Goal: Communication & Community: Answer question/provide support

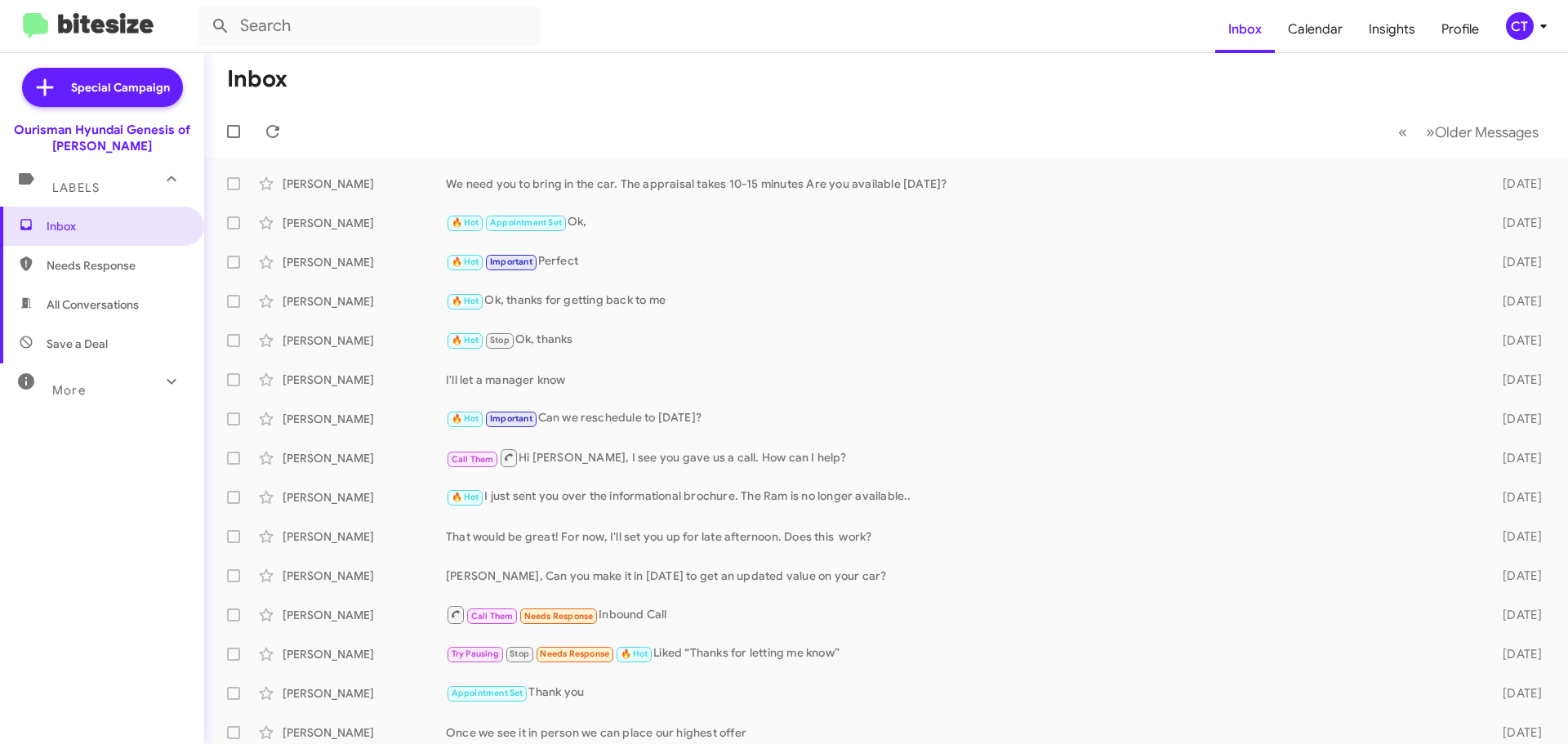
click at [1546, 34] on icon at bounding box center [1543, 26] width 20 height 20
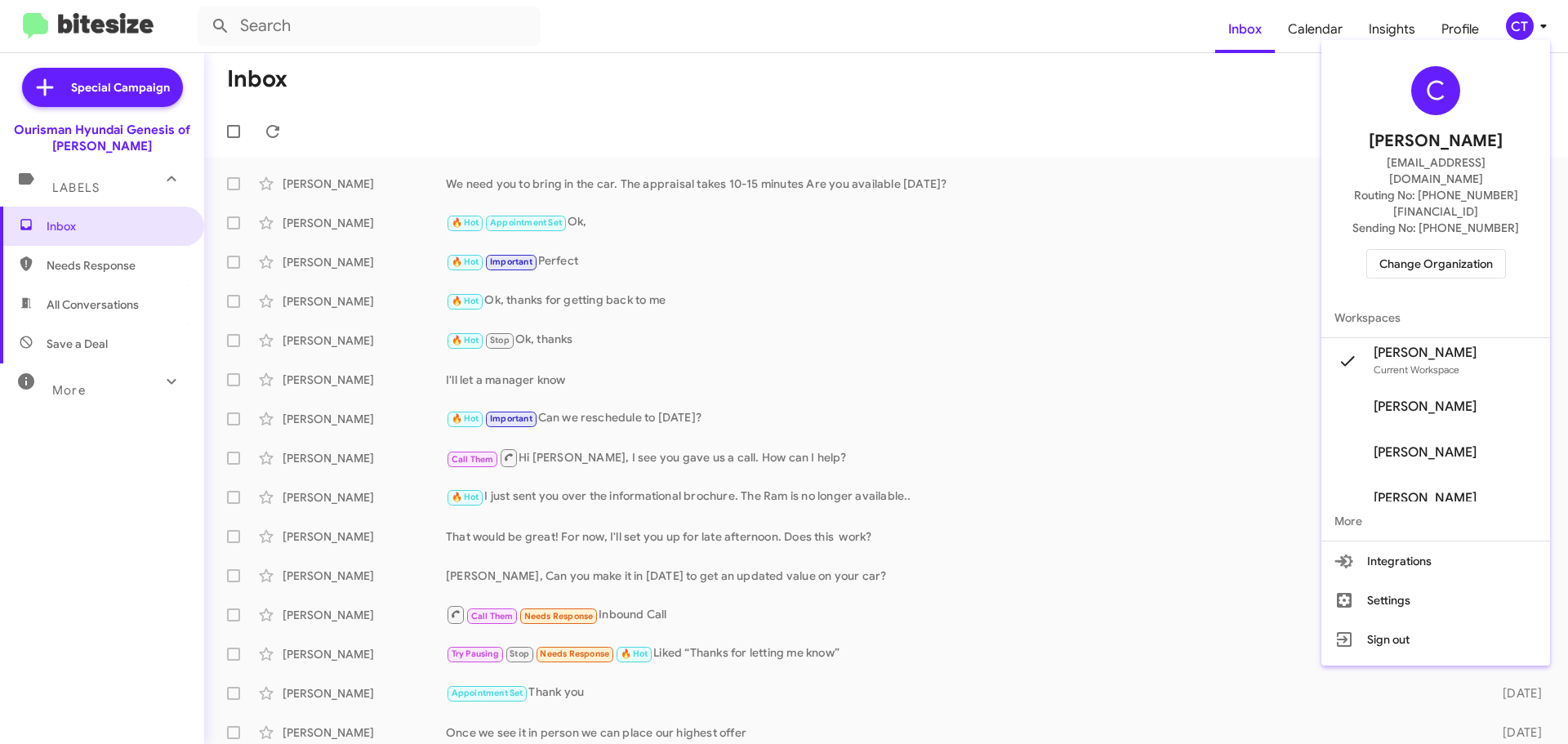
click at [1434, 250] on span "Change Organization" at bounding box center [1436, 264] width 113 height 28
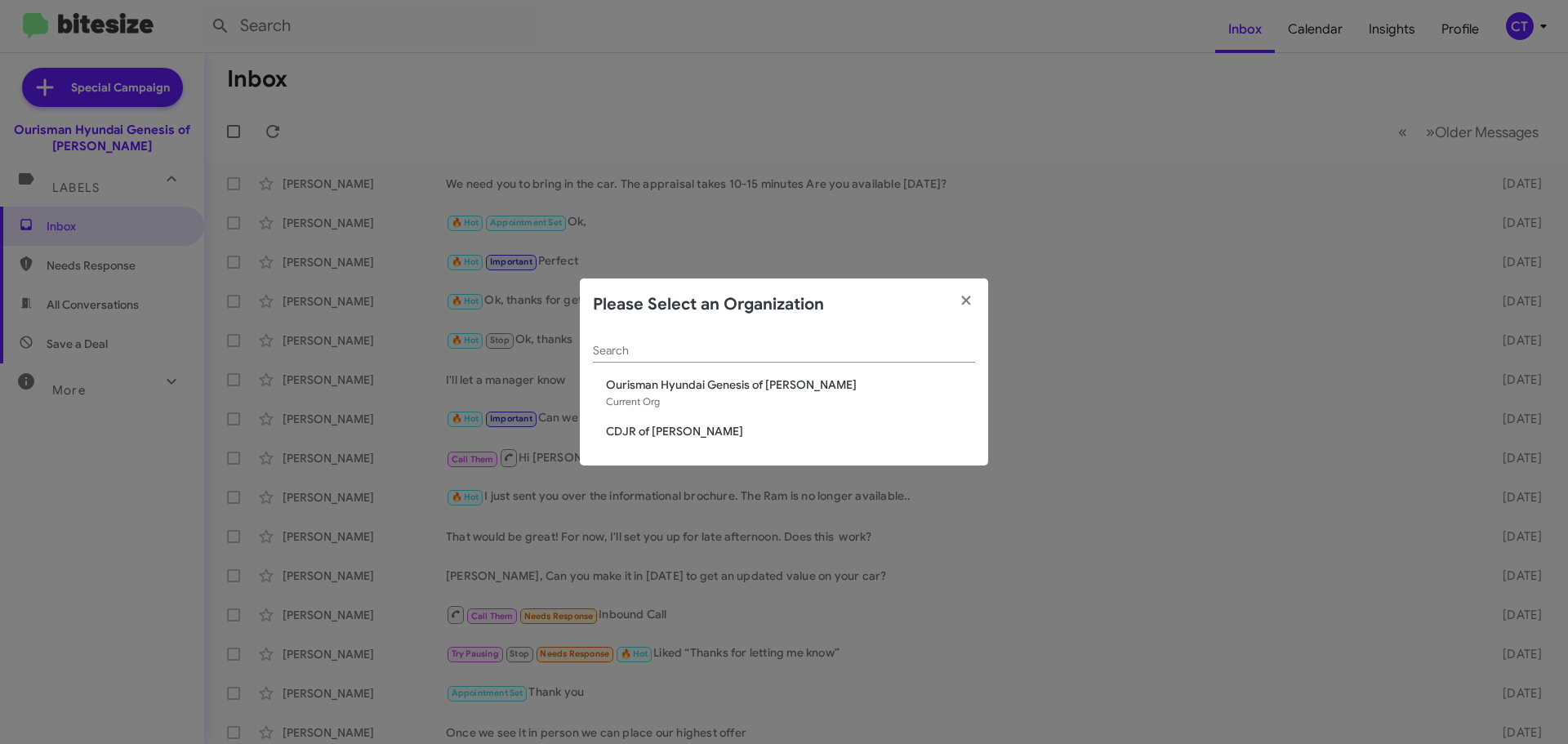
click at [674, 436] on span "CDJR of Bowie" at bounding box center [791, 431] width 369 height 16
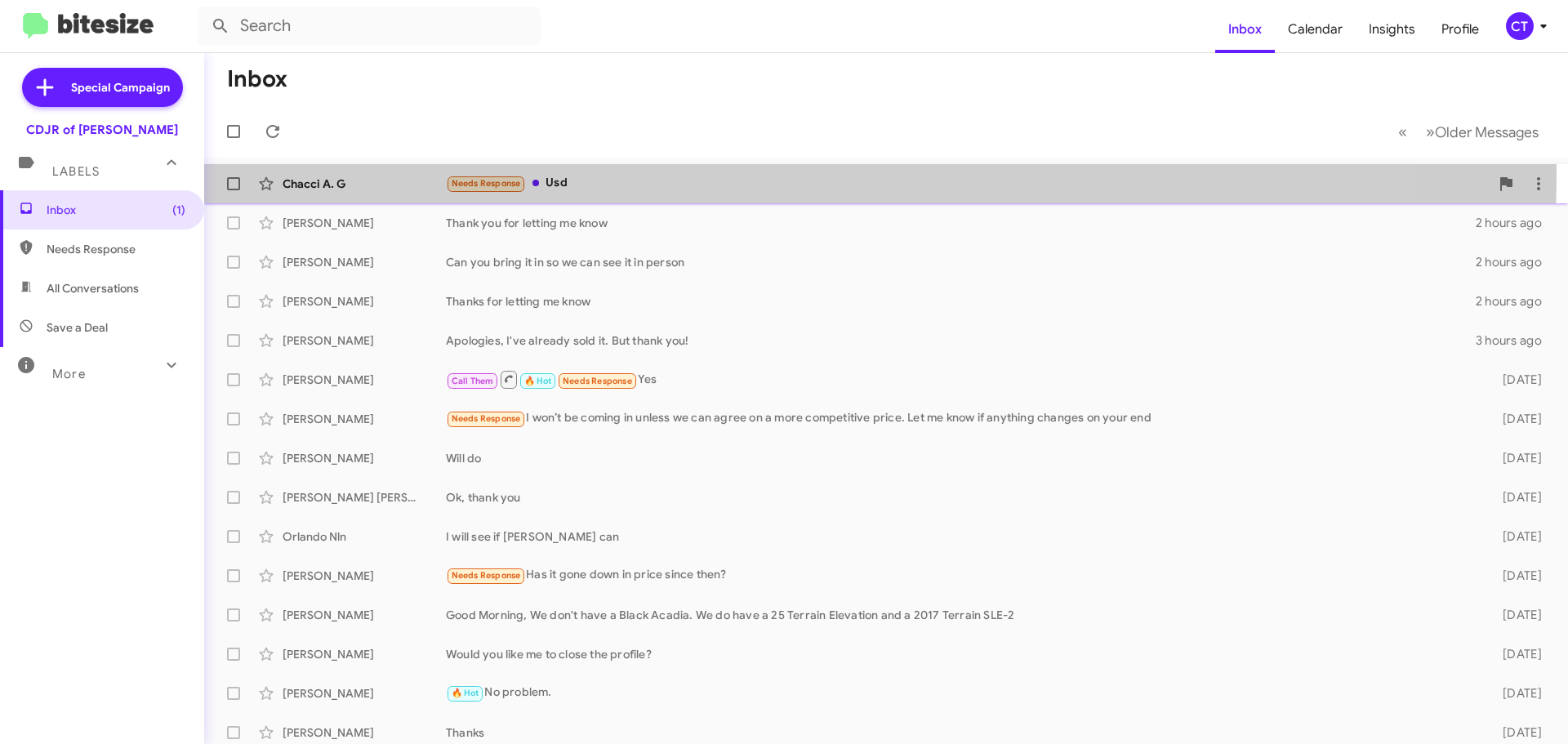
drag, startPoint x: 551, startPoint y: 172, endPoint x: 567, endPoint y: 186, distance: 21.3
click at [553, 176] on div "Chacci A. G Needs Response Usd 2 hours ago" at bounding box center [886, 184] width 1338 height 33
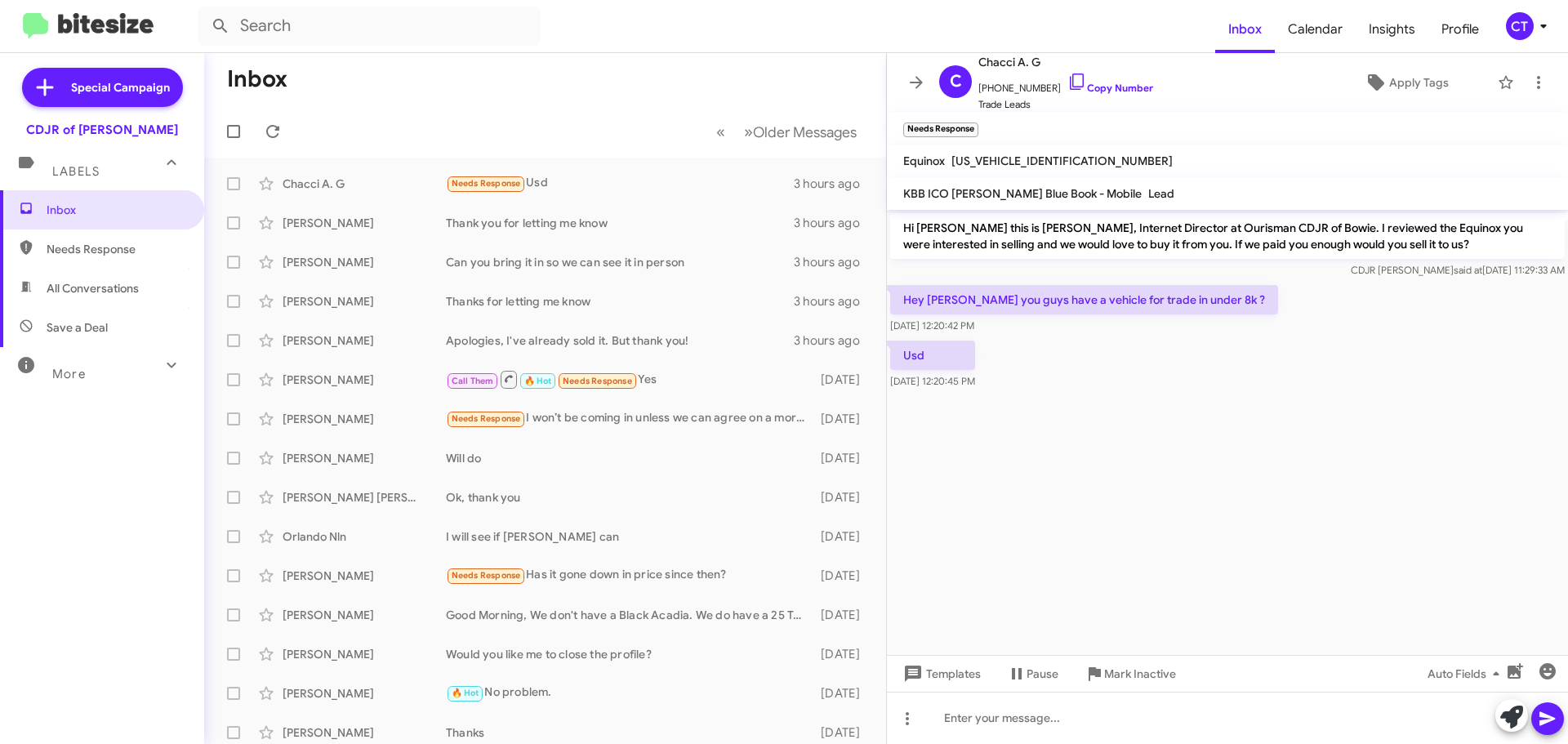
click at [398, 89] on mat-toolbar-row "Inbox" at bounding box center [545, 80] width 681 height 52
click at [399, 97] on mat-toolbar-row "Inbox" at bounding box center [545, 80] width 681 height 52
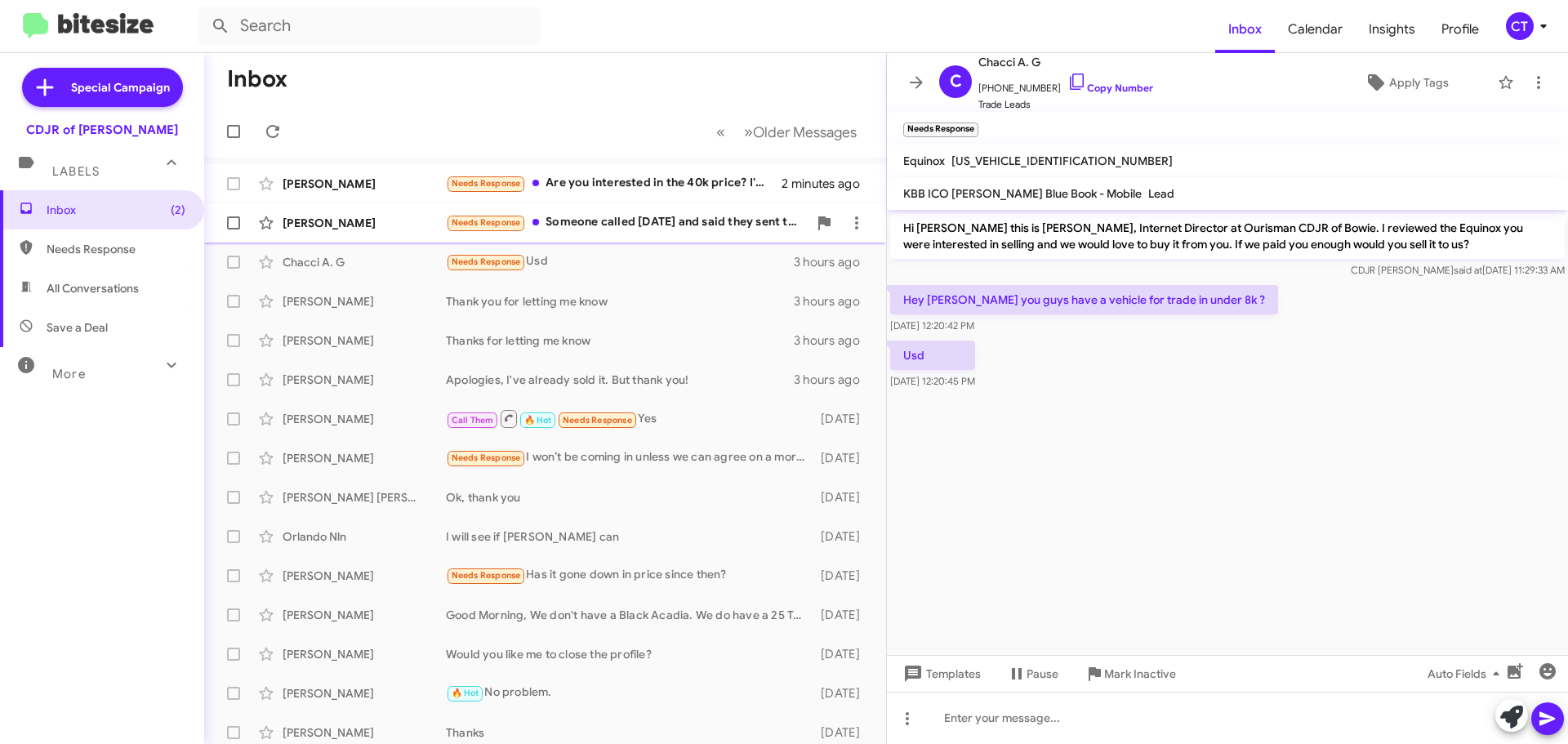
click at [608, 226] on div "Needs Response Someone called today and said they sent the OTD numbers but I st…" at bounding box center [627, 222] width 362 height 19
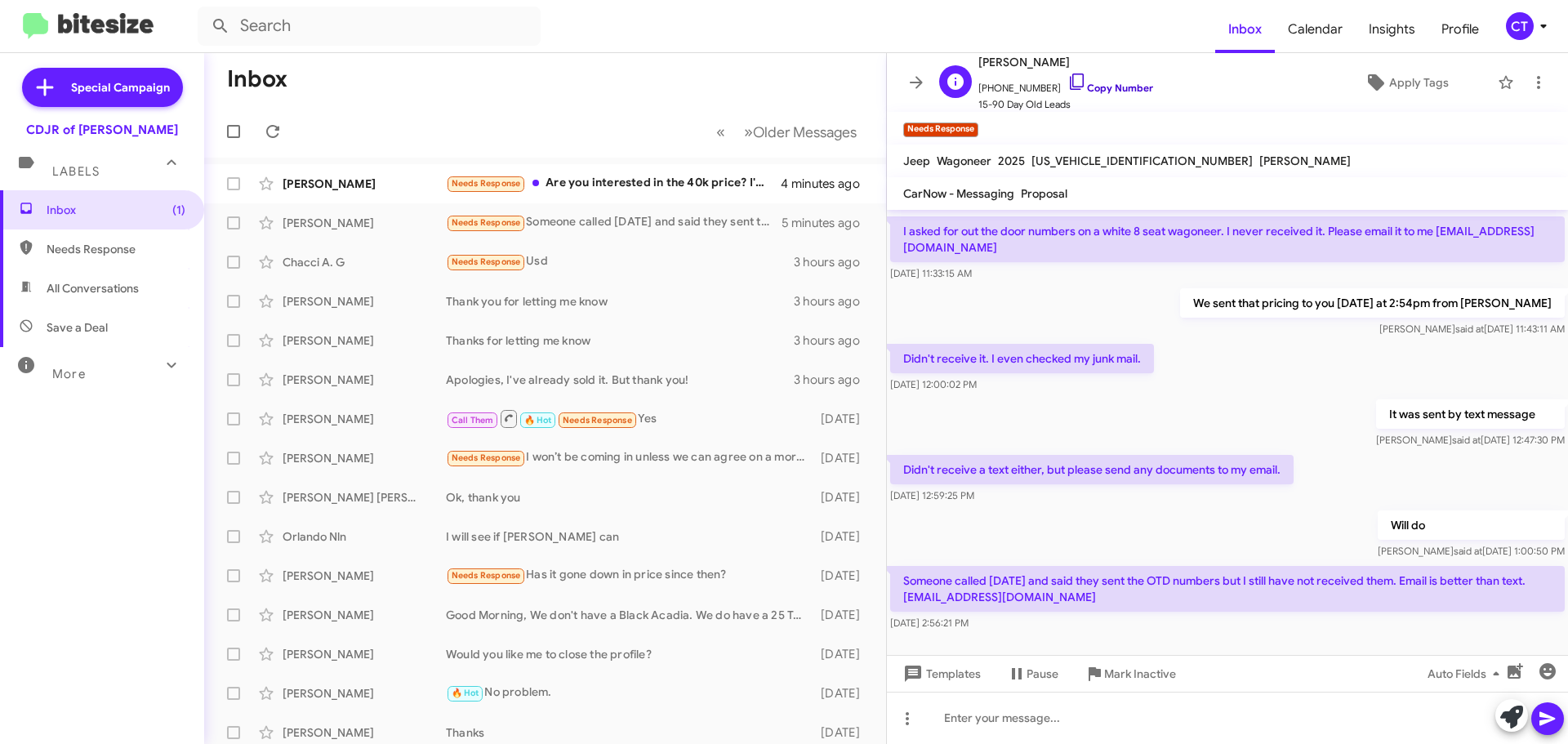
click at [1067, 80] on icon at bounding box center [1077, 82] width 20 height 20
drag, startPoint x: 899, startPoint y: 561, endPoint x: 1021, endPoint y: 609, distance: 131.1
click at [1021, 609] on div "Someone called today and said they sent the OTD numbers but I still have not re…" at bounding box center [1227, 599] width 674 height 66
copy div "Someone called today and said they sent the OTD numbers but I still have not re…"
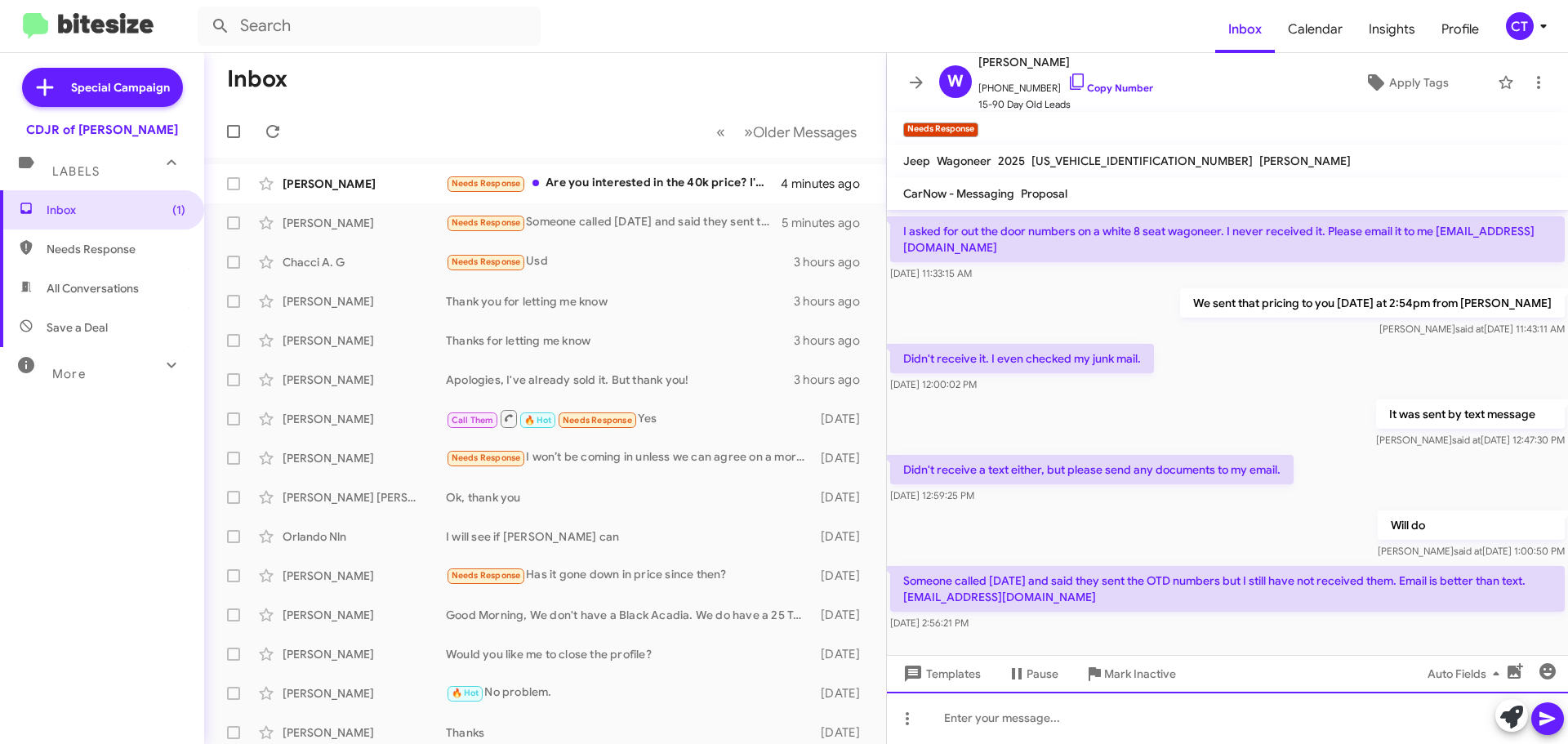
click at [1064, 713] on div at bounding box center [1227, 718] width 681 height 52
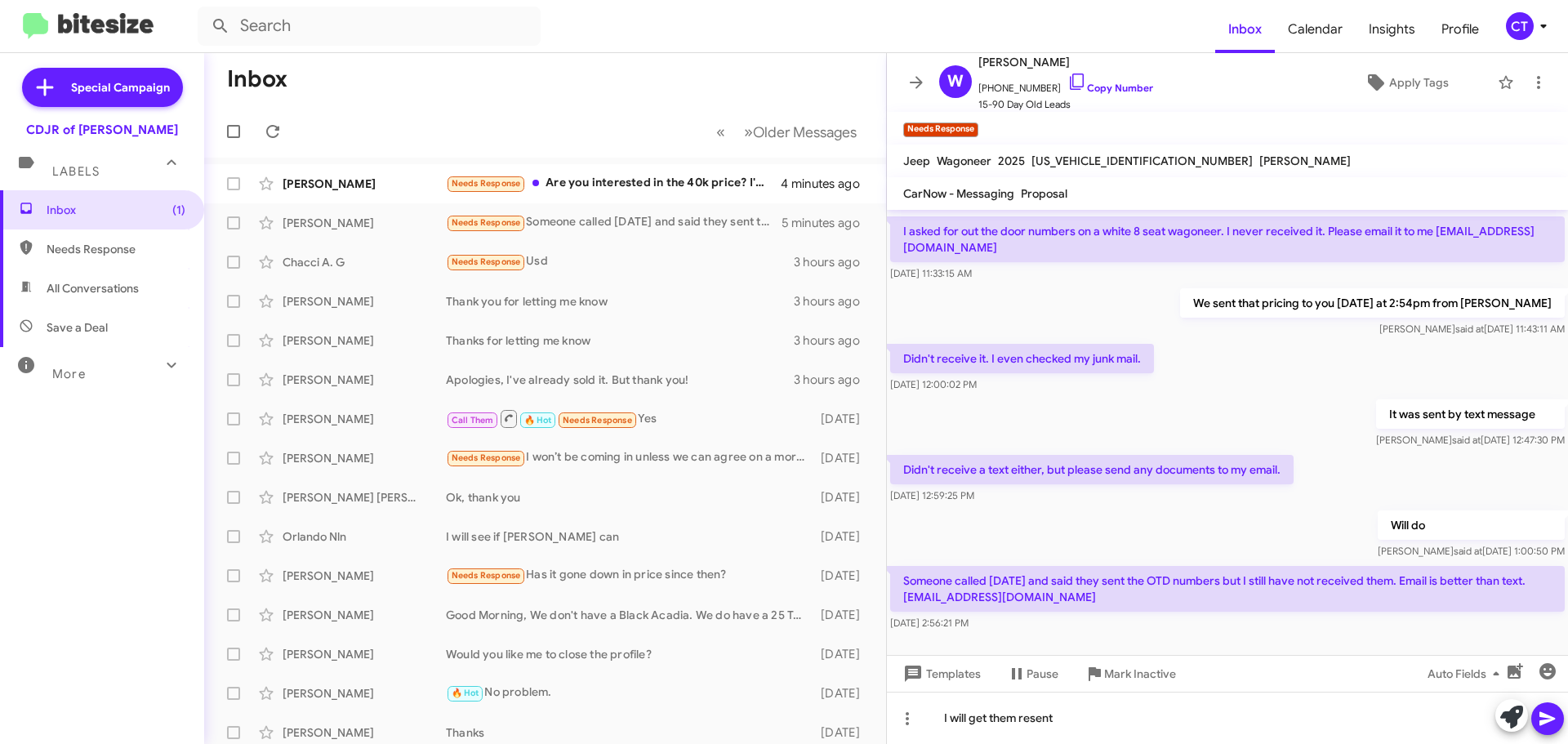
click at [1542, 719] on icon at bounding box center [1547, 719] width 20 height 20
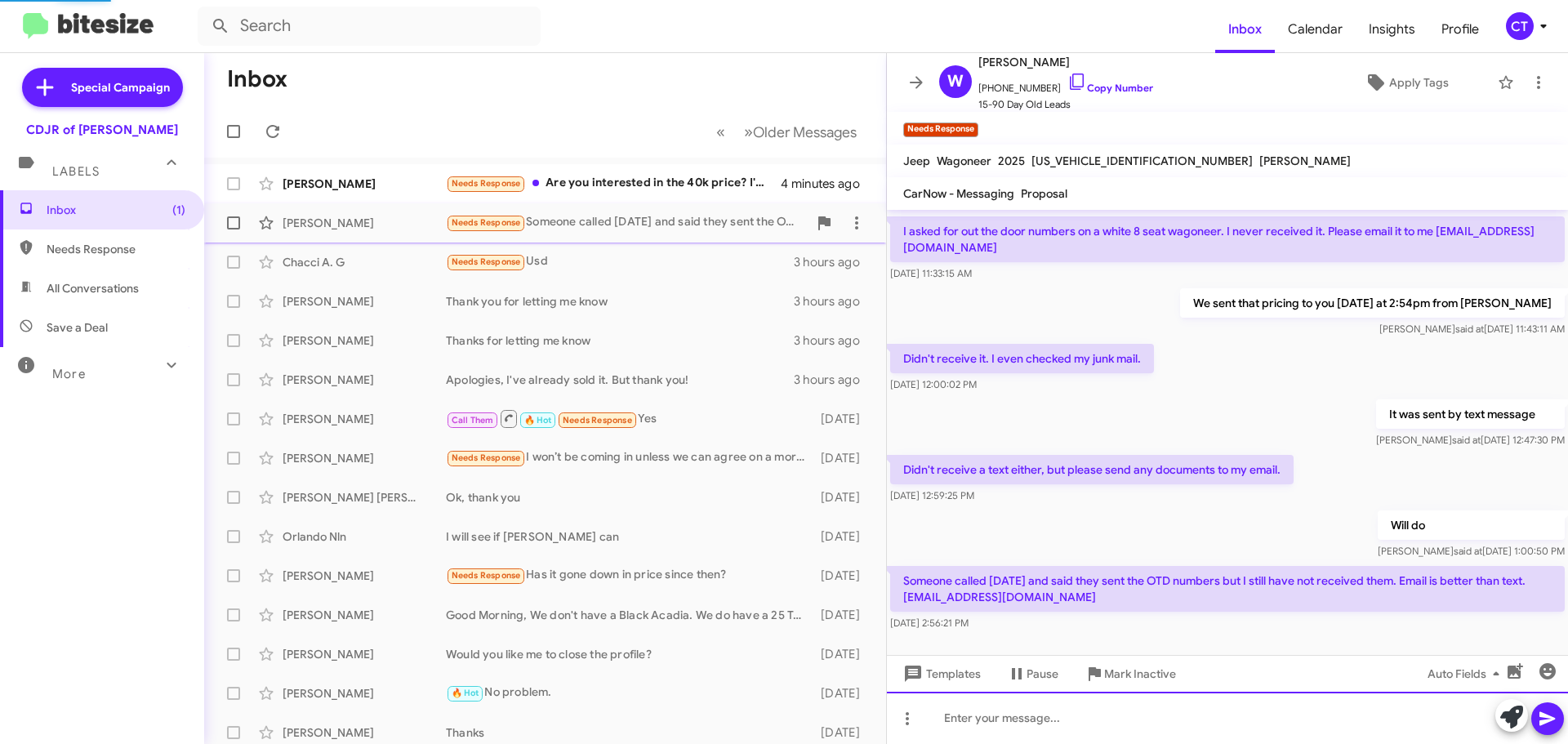
scroll to position [0, 0]
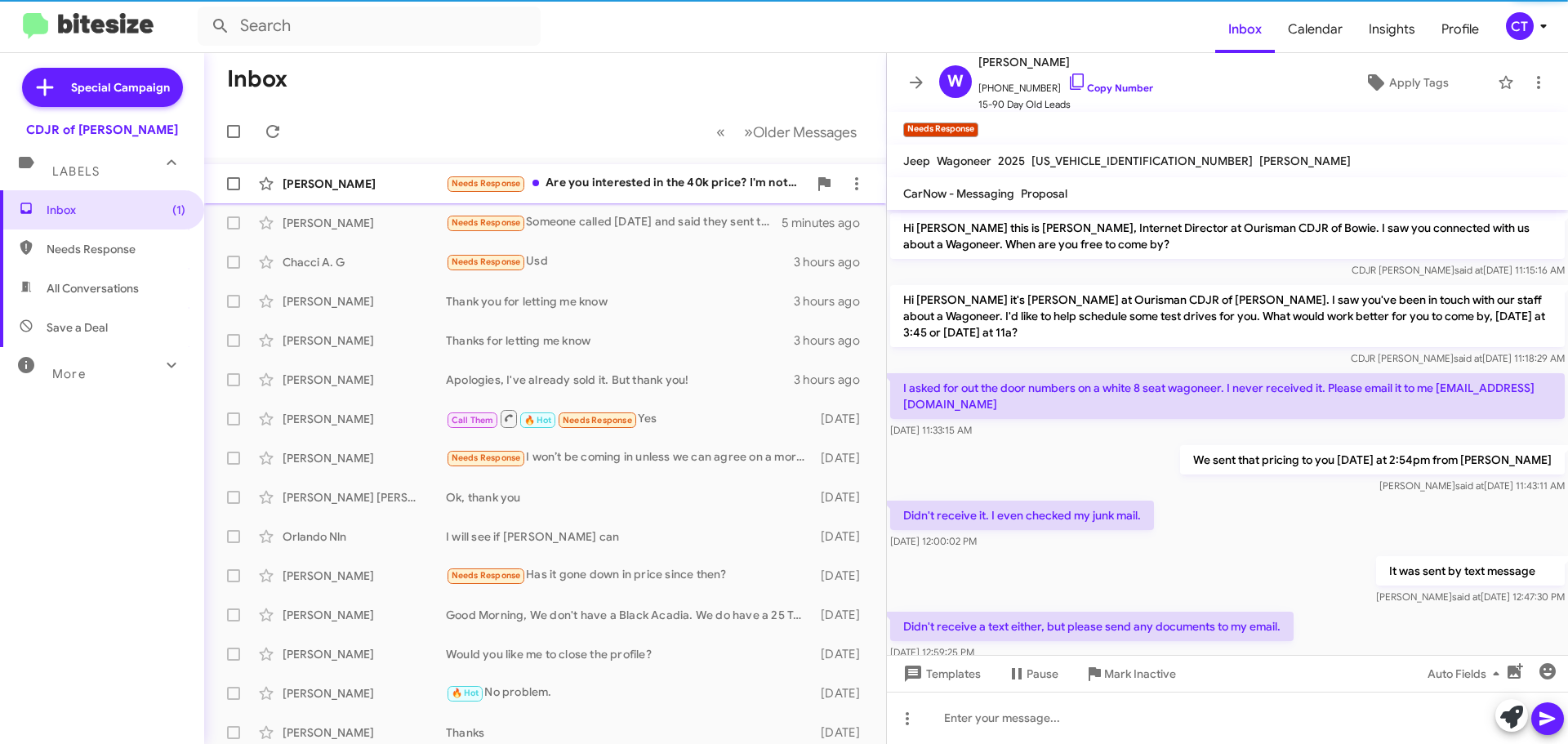
click at [635, 193] on div "Needs Response Are you interested in the 40k price? I'm not bringing it in to a…" at bounding box center [627, 183] width 362 height 19
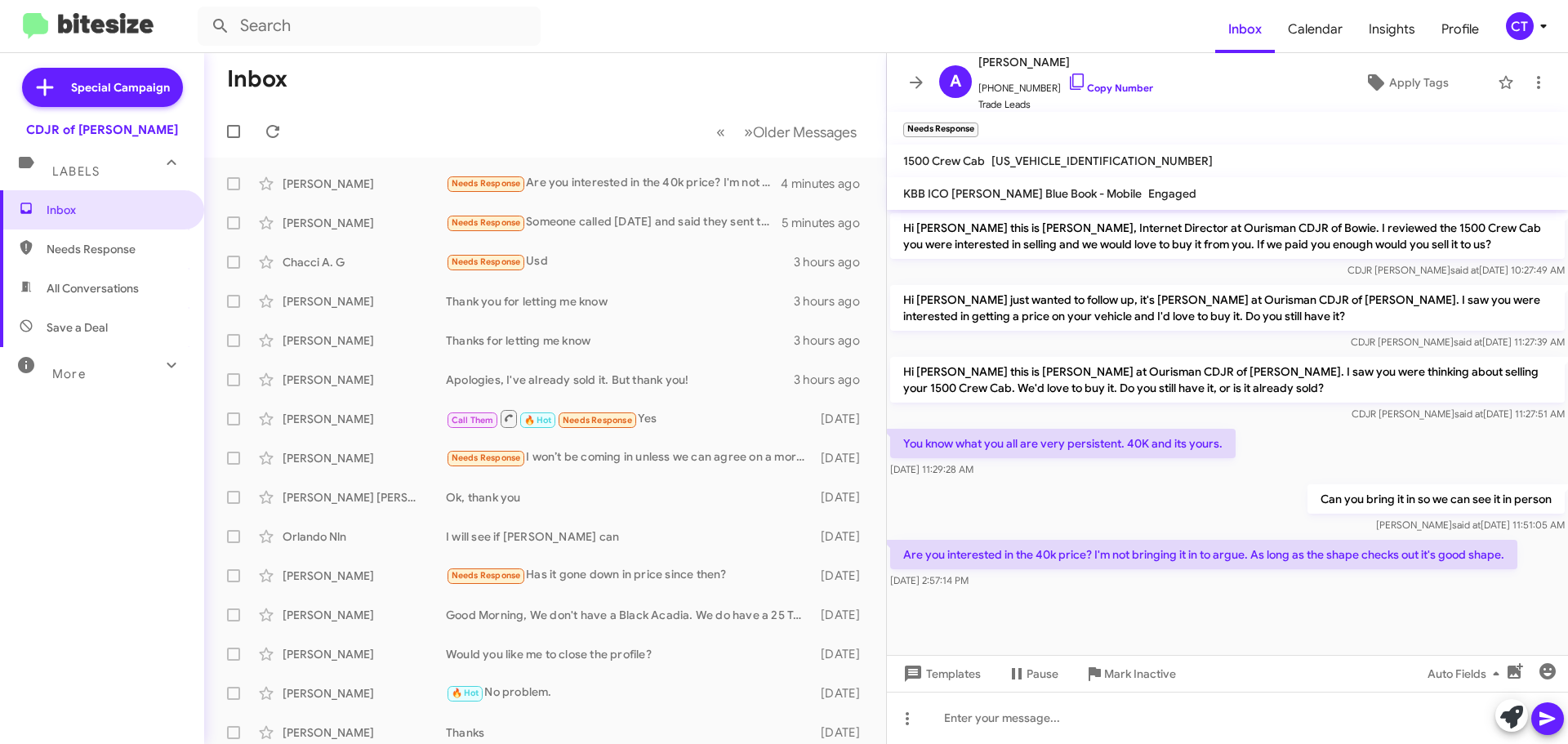
drag, startPoint x: 1060, startPoint y: 76, endPoint x: 1035, endPoint y: 143, distance: 71.5
click at [1067, 76] on icon at bounding box center [1077, 82] width 20 height 20
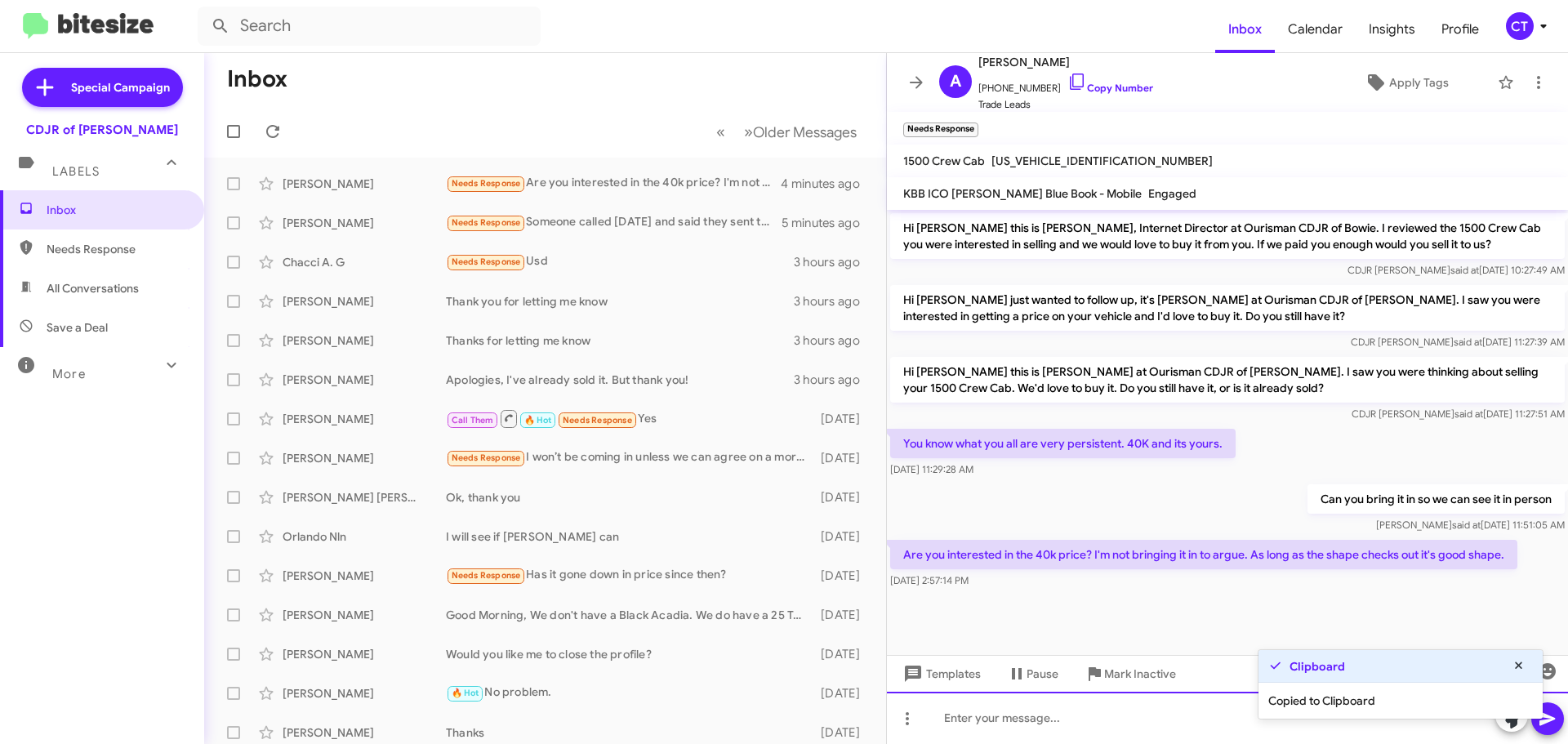
click at [1051, 714] on div at bounding box center [1227, 718] width 681 height 52
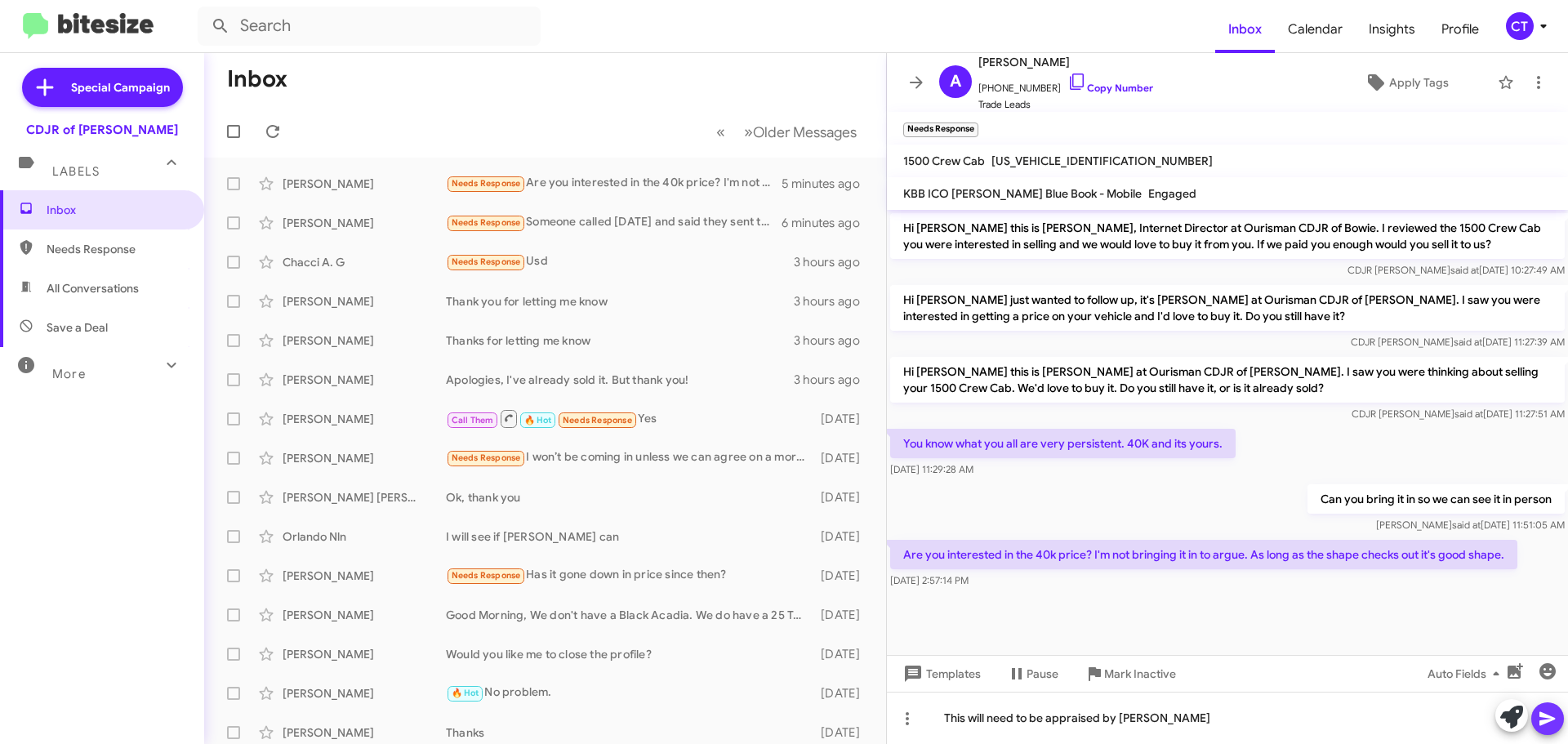
click at [1534, 719] on button at bounding box center [1547, 719] width 33 height 33
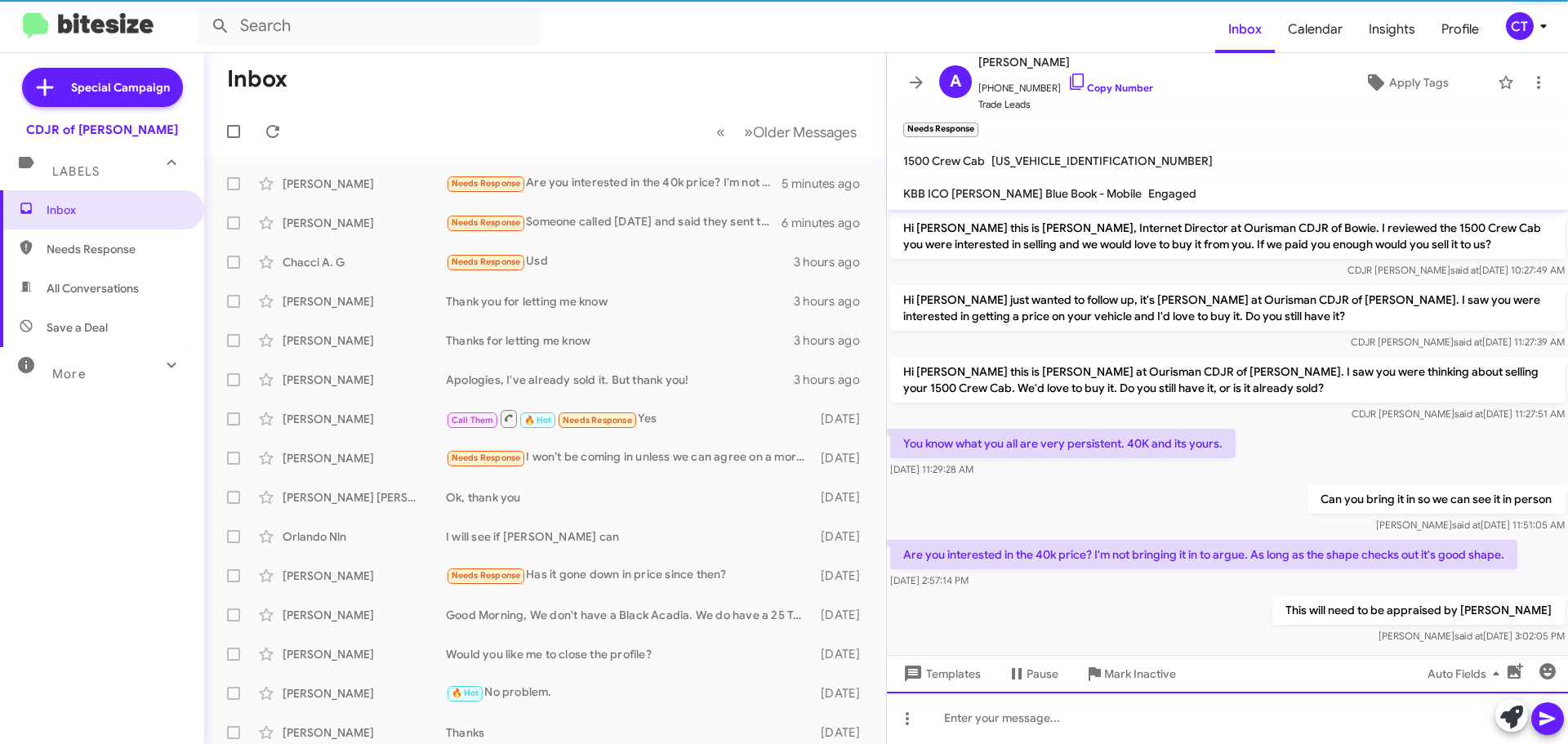
scroll to position [21, 0]
